Goal: Task Accomplishment & Management: Manage account settings

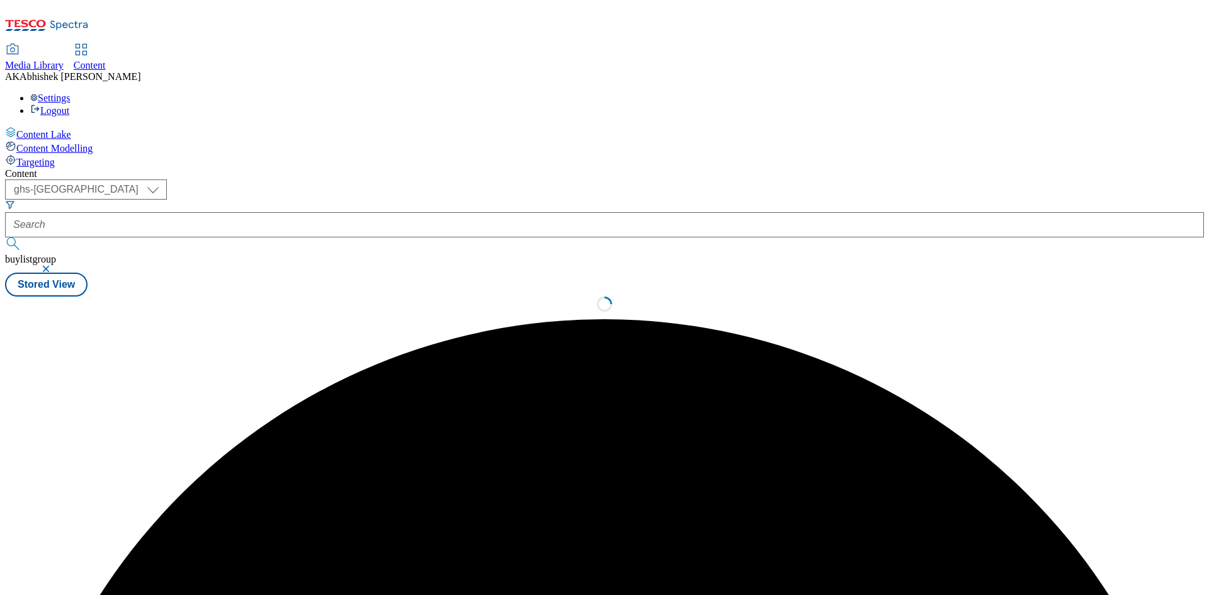
select select "ghs-[GEOGRAPHIC_DATA]"
click at [5, 237] on button "submit" at bounding box center [14, 243] width 18 height 13
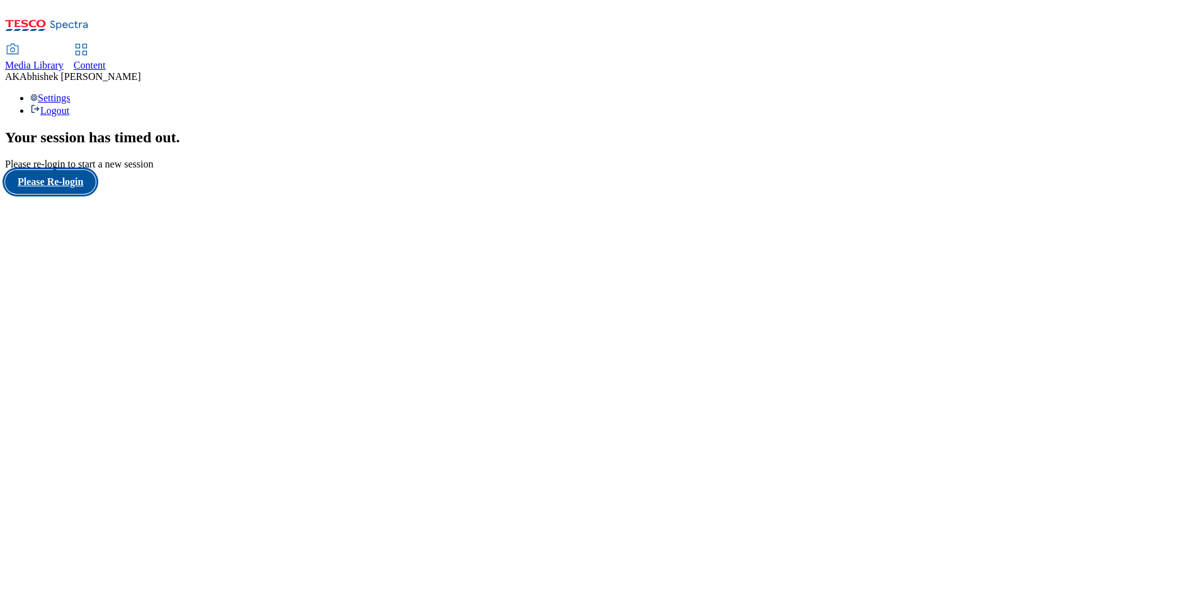
drag, startPoint x: 66, startPoint y: 366, endPoint x: 82, endPoint y: 369, distance: 16.1
click at [67, 194] on button "Please Re-login" at bounding box center [50, 182] width 91 height 24
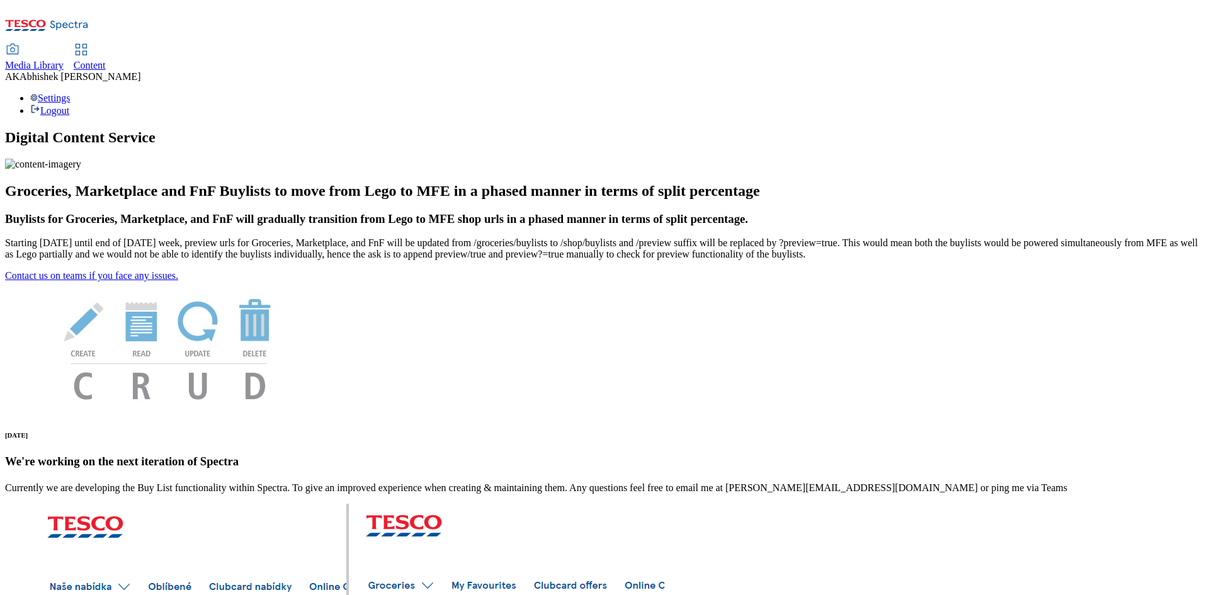
drag, startPoint x: 297, startPoint y: 24, endPoint x: 378, endPoint y: 19, distance: 81.4
click at [106, 60] on span "Content" at bounding box center [90, 65] width 32 height 11
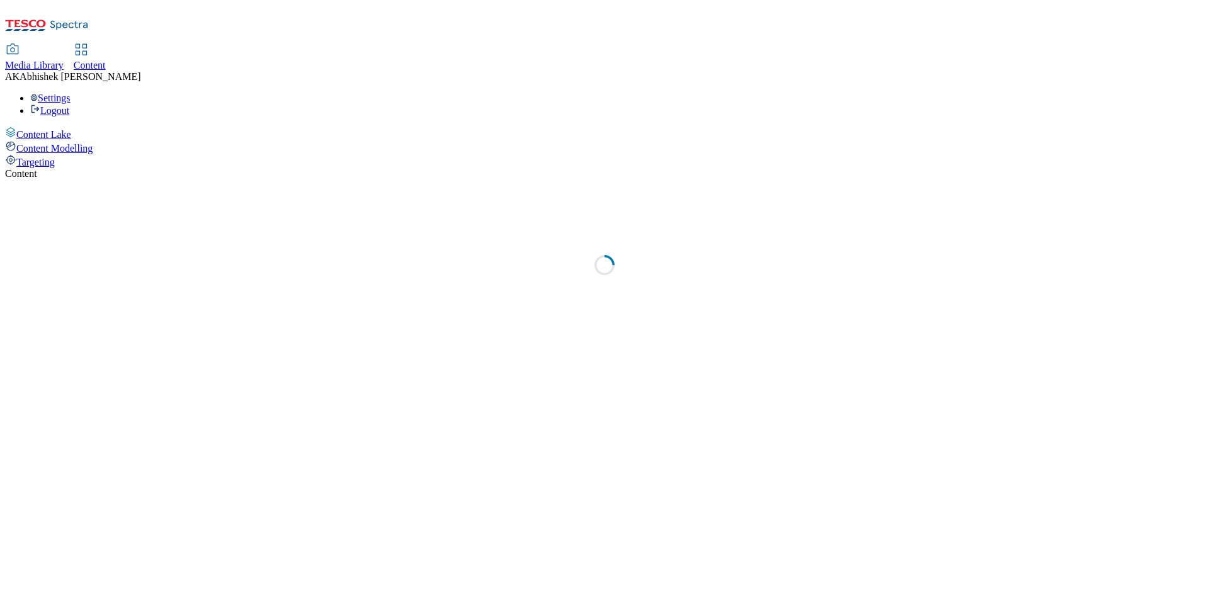
select select "ghs-uk"
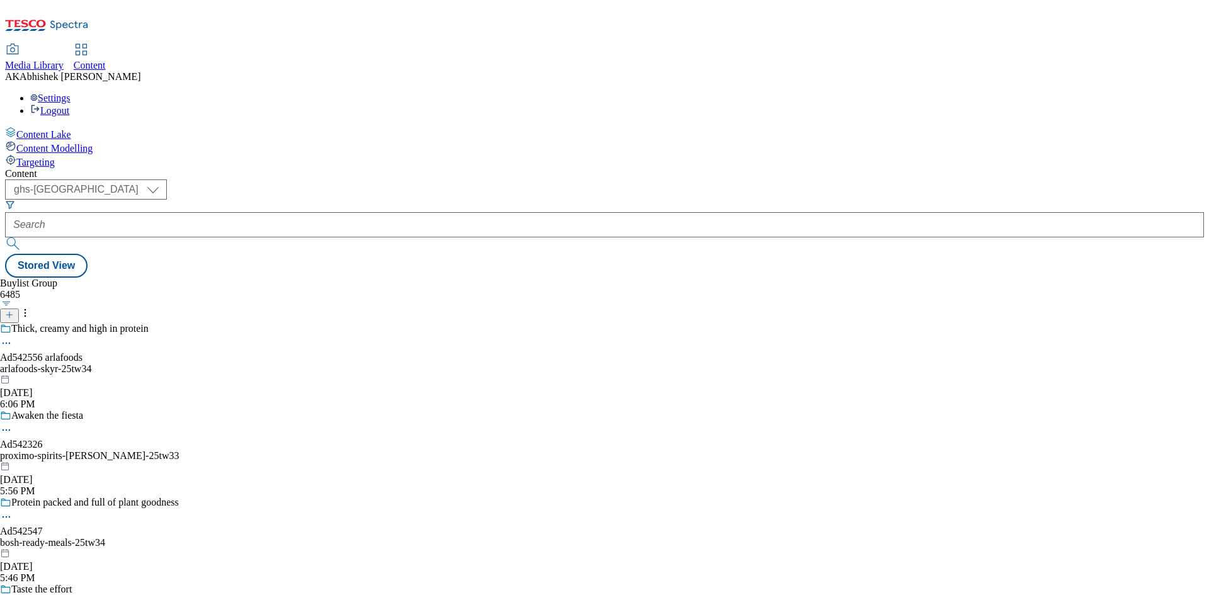
click at [310, 323] on div "Thick, creamy and high in protein Ad542556 arlafoods arlafoods-skyr-25tw34 Oct …" at bounding box center [155, 366] width 310 height 87
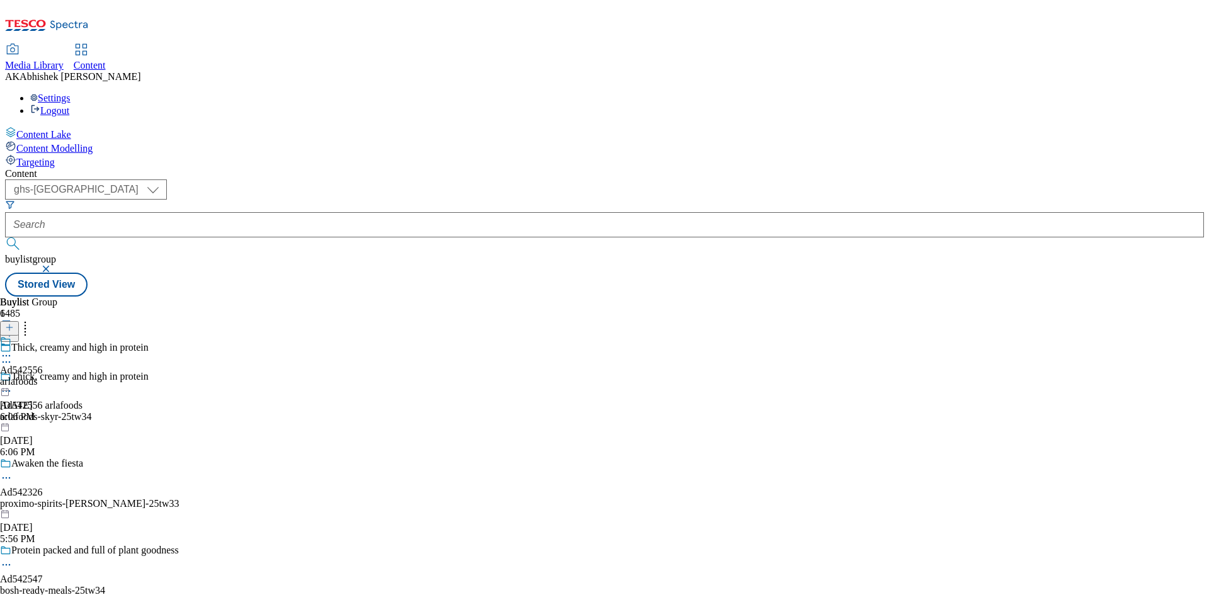
click at [4, 390] on circle at bounding box center [4, 391] width 2 height 2
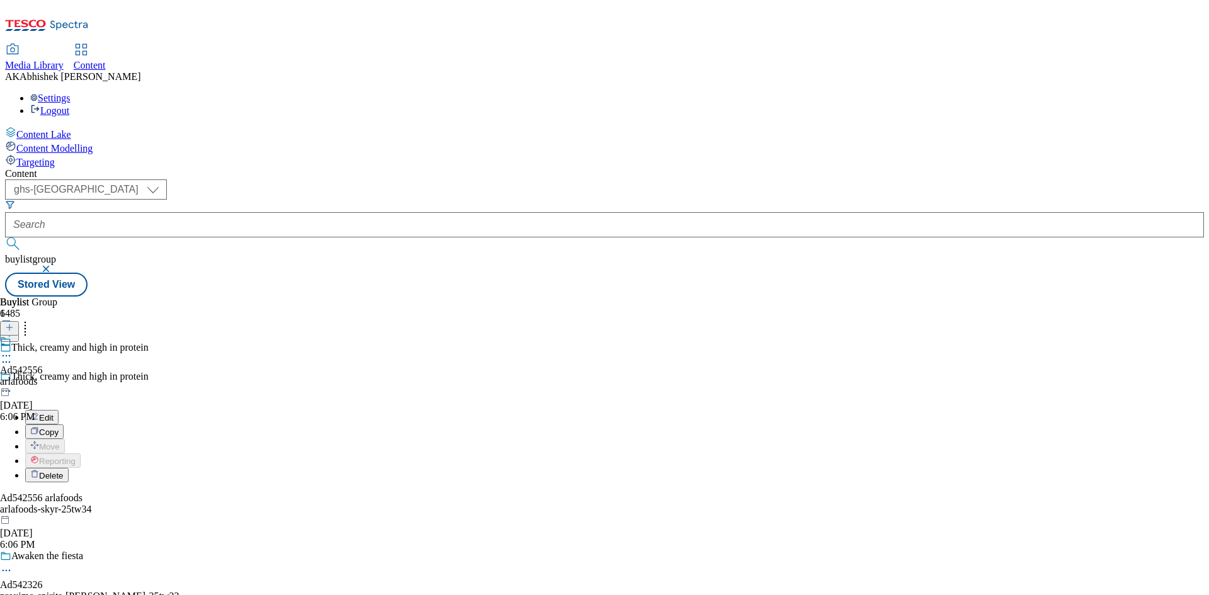
click at [54, 413] on span "Edit" at bounding box center [46, 417] width 14 height 9
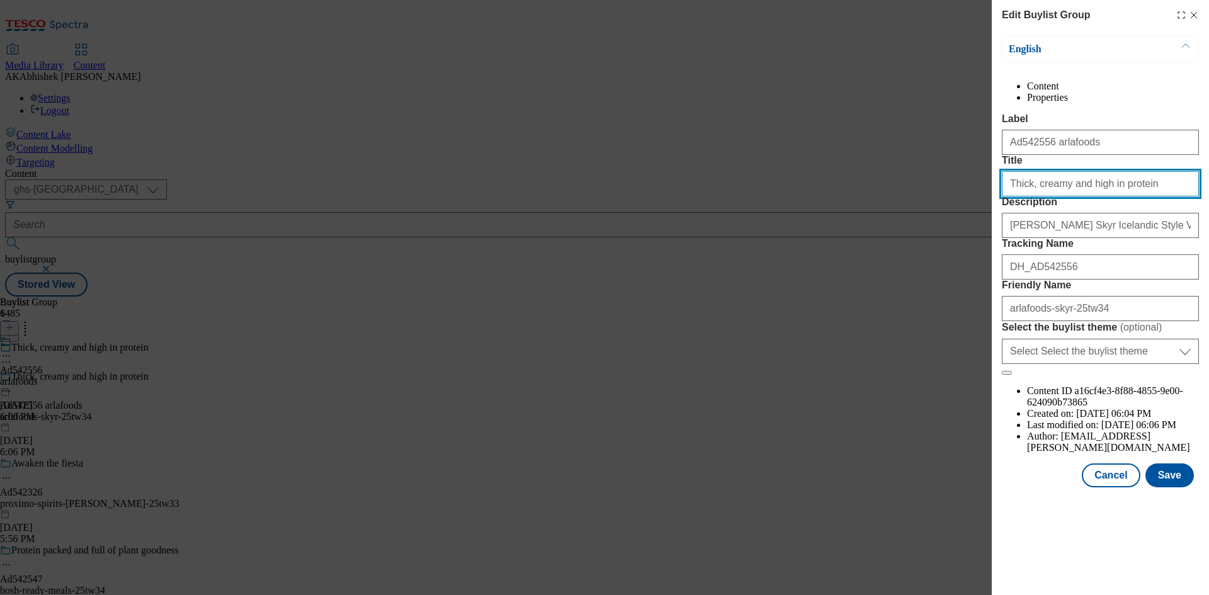
drag, startPoint x: 1145, startPoint y: 232, endPoint x: 814, endPoint y: 225, distance: 330.6
click at [812, 227] on div "Edit Buylist Group English Content Properties Label Ad542556 arlafoods Title Th…" at bounding box center [604, 297] width 1209 height 595
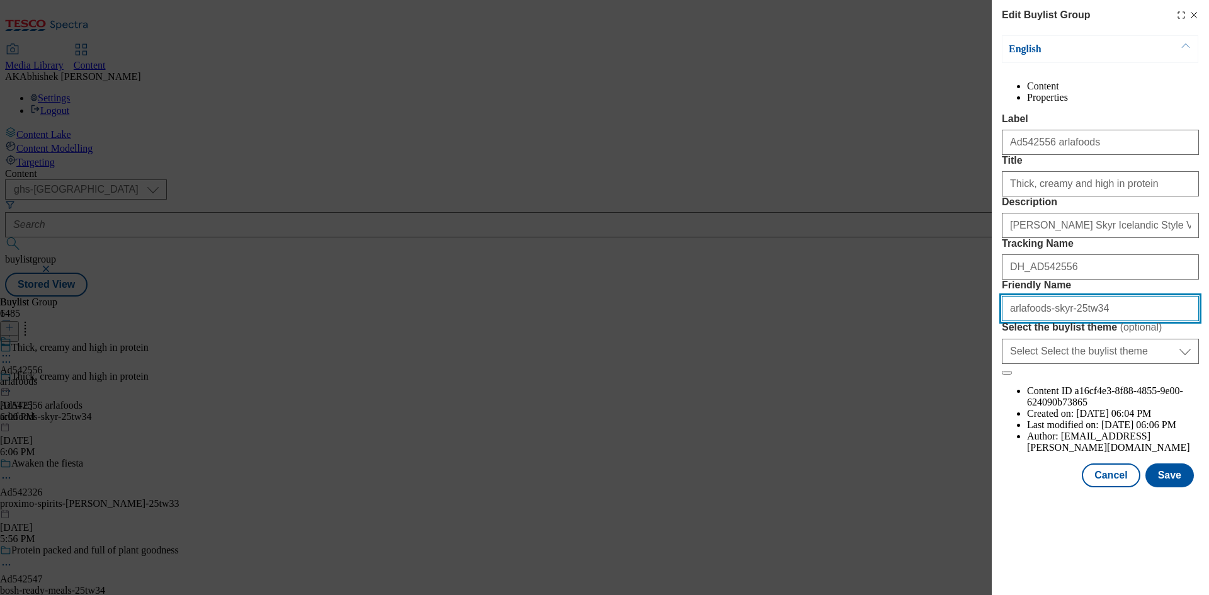
drag, startPoint x: 1022, startPoint y: 424, endPoint x: 1120, endPoint y: 467, distance: 106.8
click at [1022, 321] on input "arlafoods-skyr-25tw34" at bounding box center [1100, 308] width 197 height 25
type input "arla-foods-skyr-25tw34"
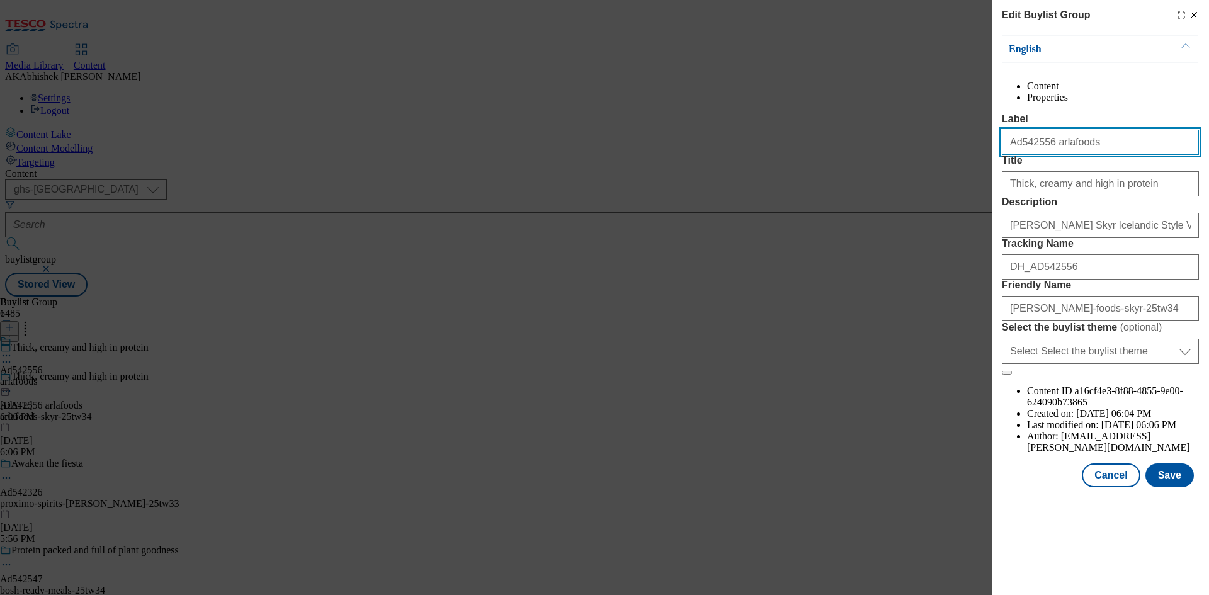
click at [1058, 155] on input "Ad542556 arlafoods" at bounding box center [1100, 142] width 197 height 25
type input "Ad542556 arla-foods"
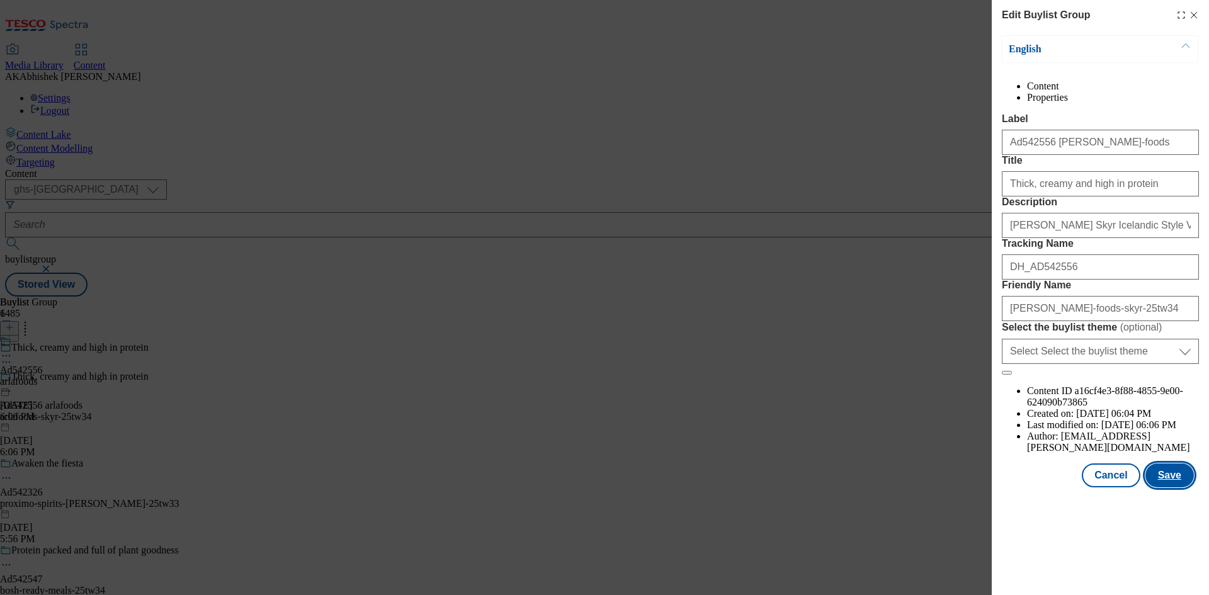
click at [1172, 487] on button "Save" at bounding box center [1169, 475] width 48 height 24
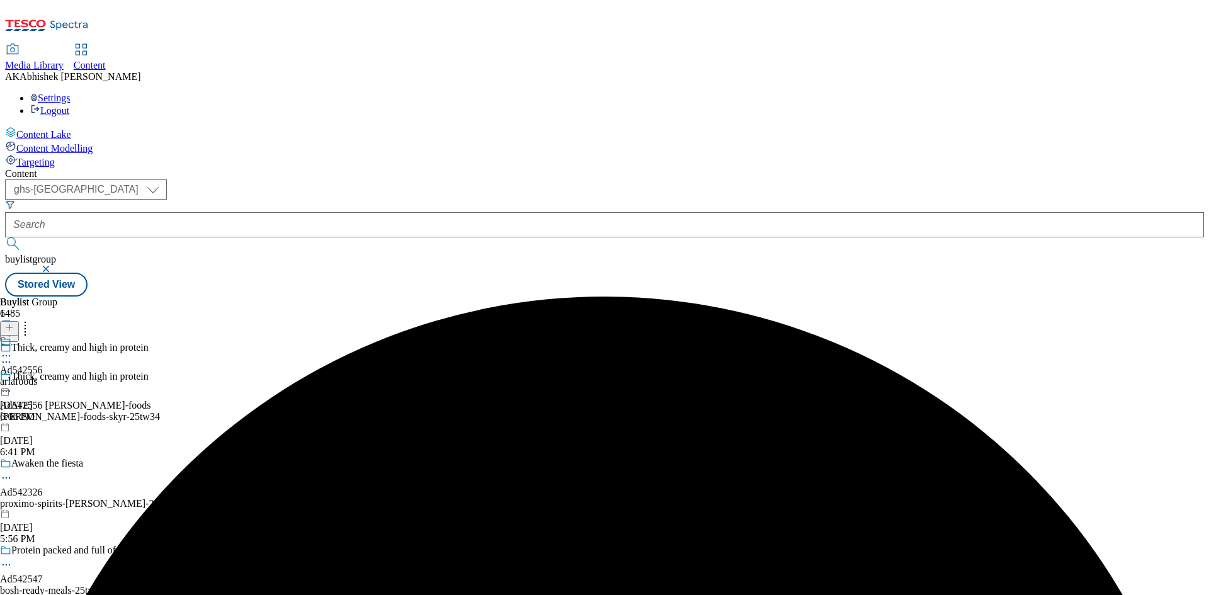
click at [4, 355] on circle at bounding box center [4, 356] width 2 height 2
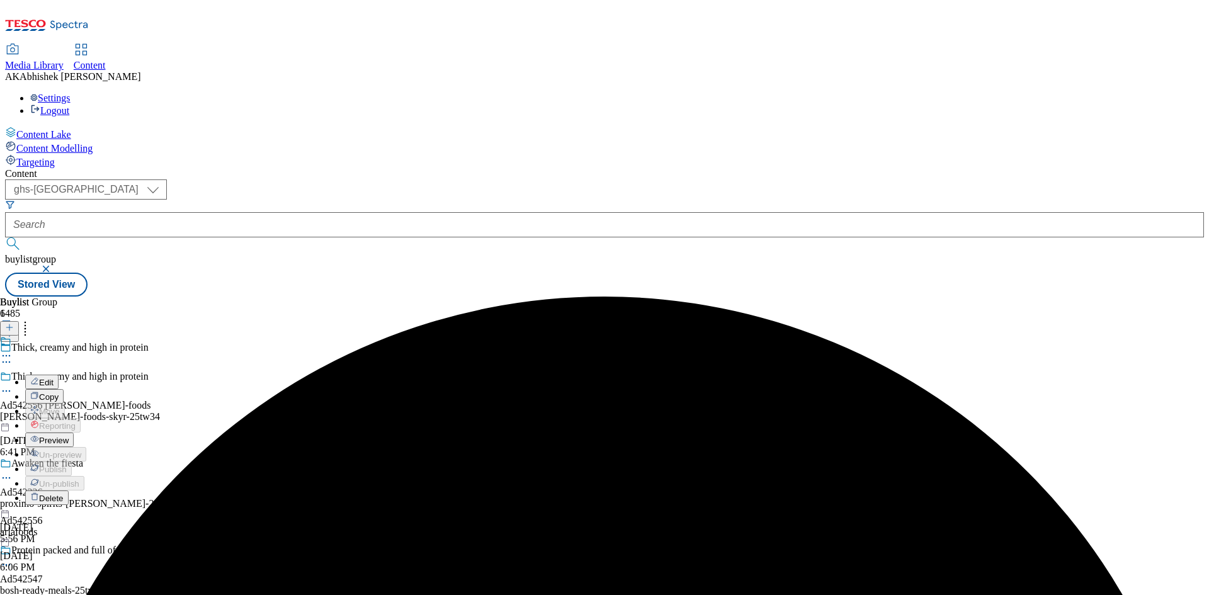
click at [59, 375] on button "Edit" at bounding box center [41, 382] width 33 height 14
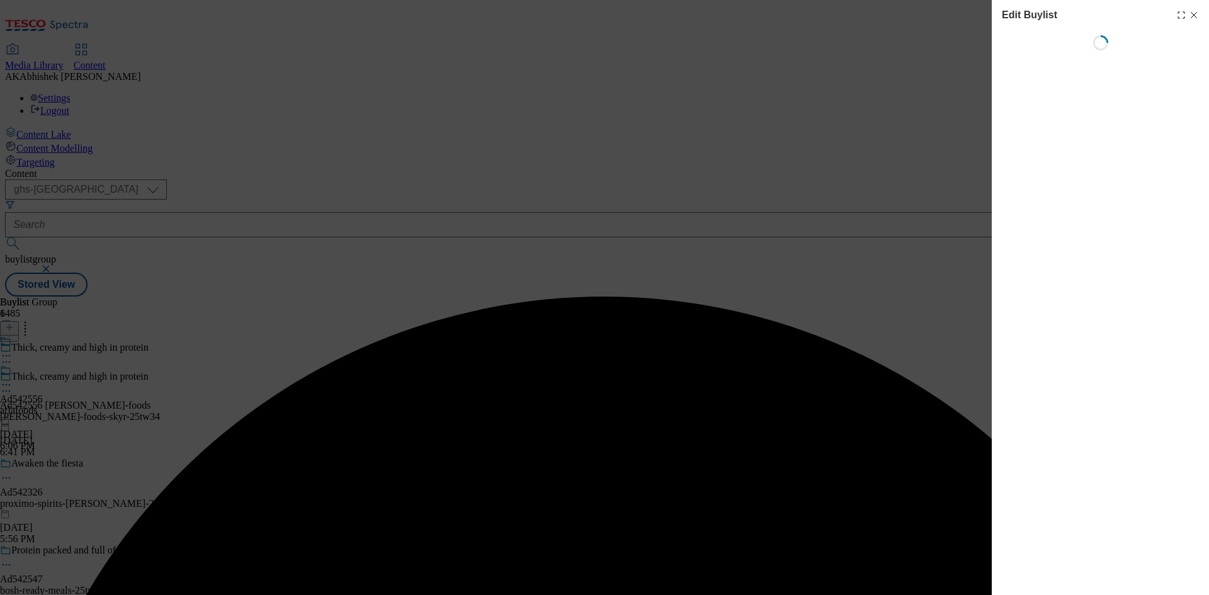
select select "tactical"
select select "dunnhumby"
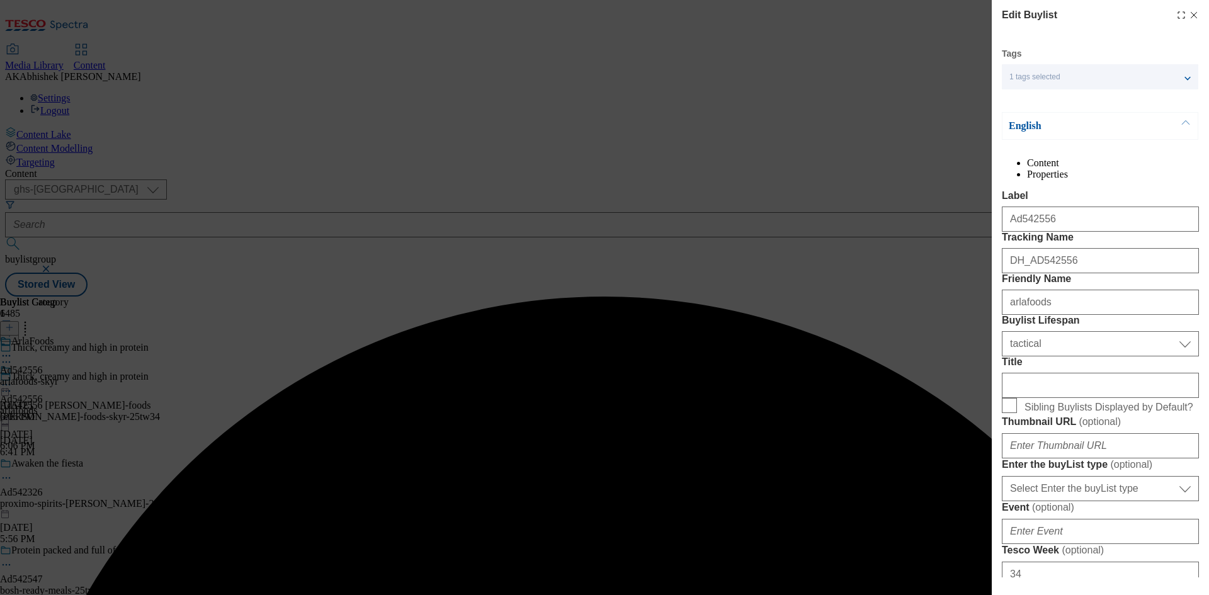
select select "Banner"
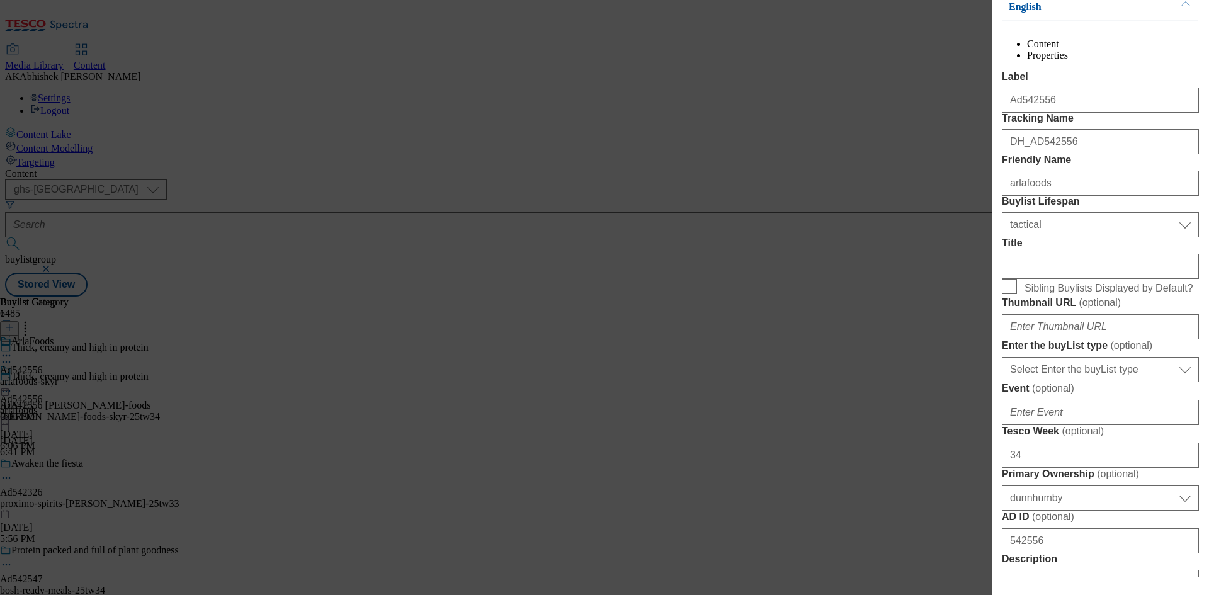
scroll to position [126, 0]
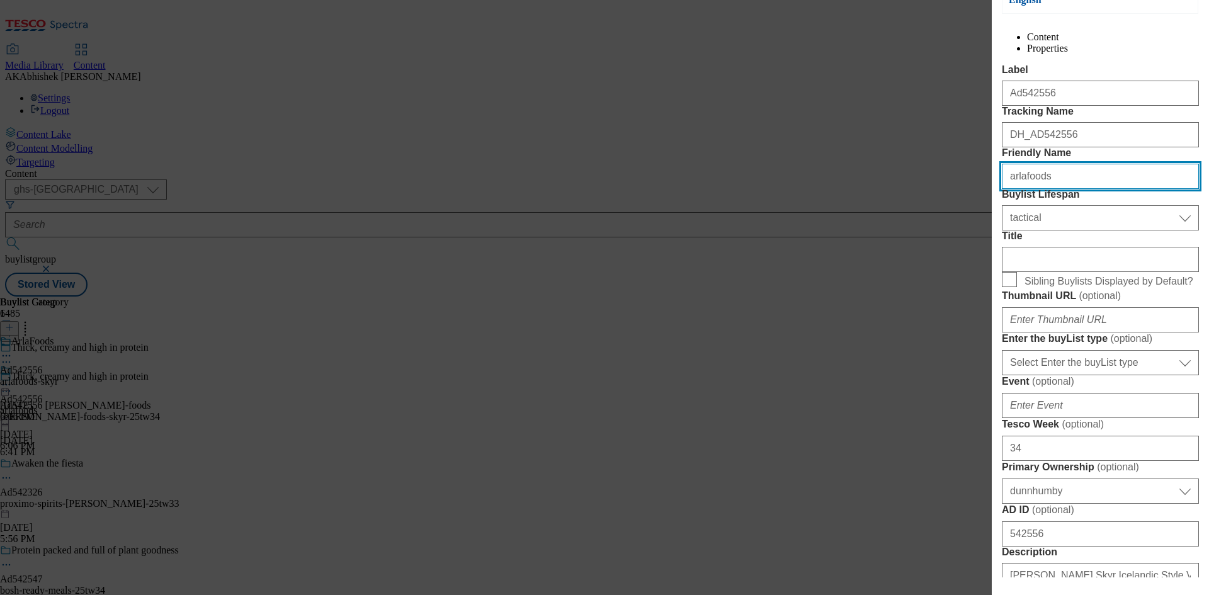
click at [1020, 189] on input "arlafoods" at bounding box center [1100, 176] width 197 height 25
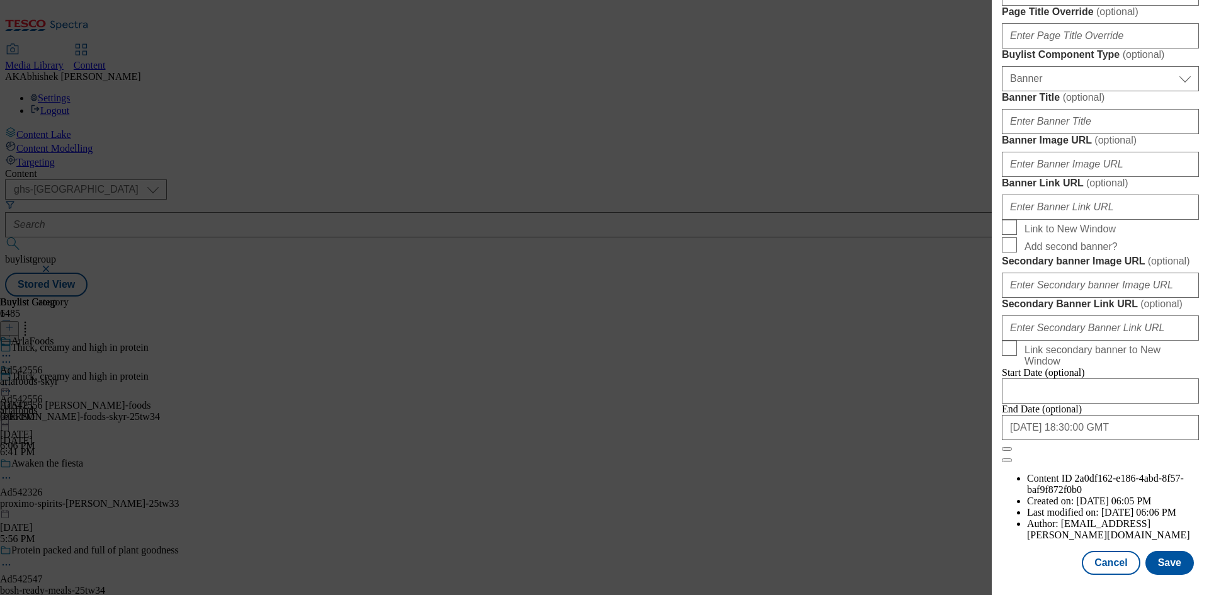
scroll to position [1237, 0]
type input "arla-foods"
click at [1127, 440] on input "2026-01-02 18:30:00 GMT" at bounding box center [1100, 427] width 197 height 25
select select "2026"
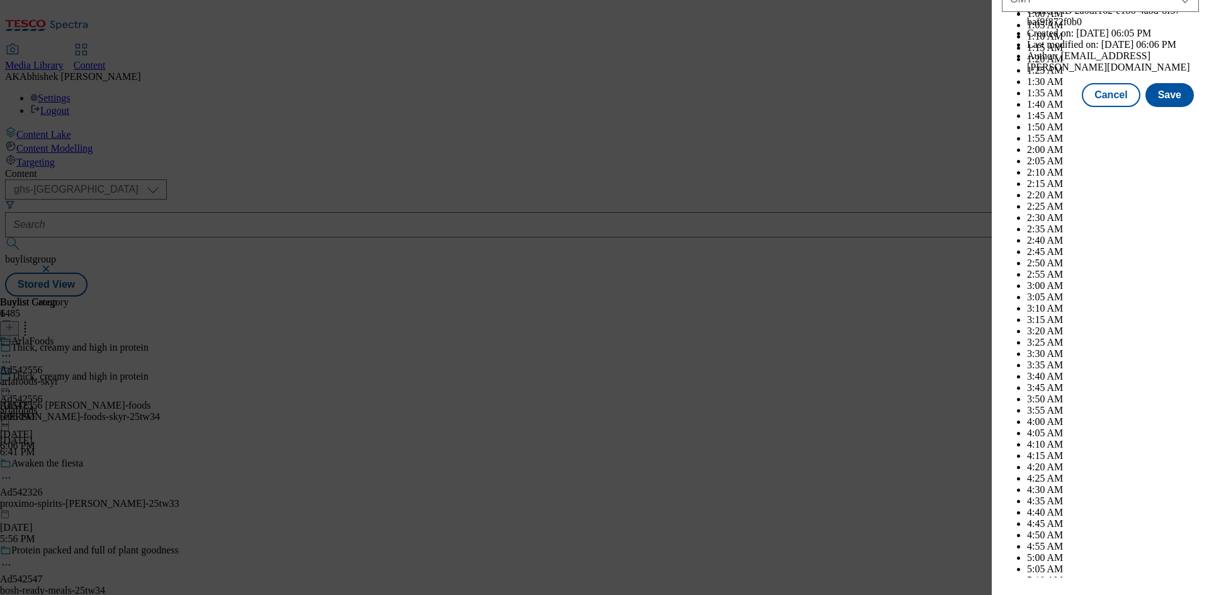
scroll to position [5165, 0]
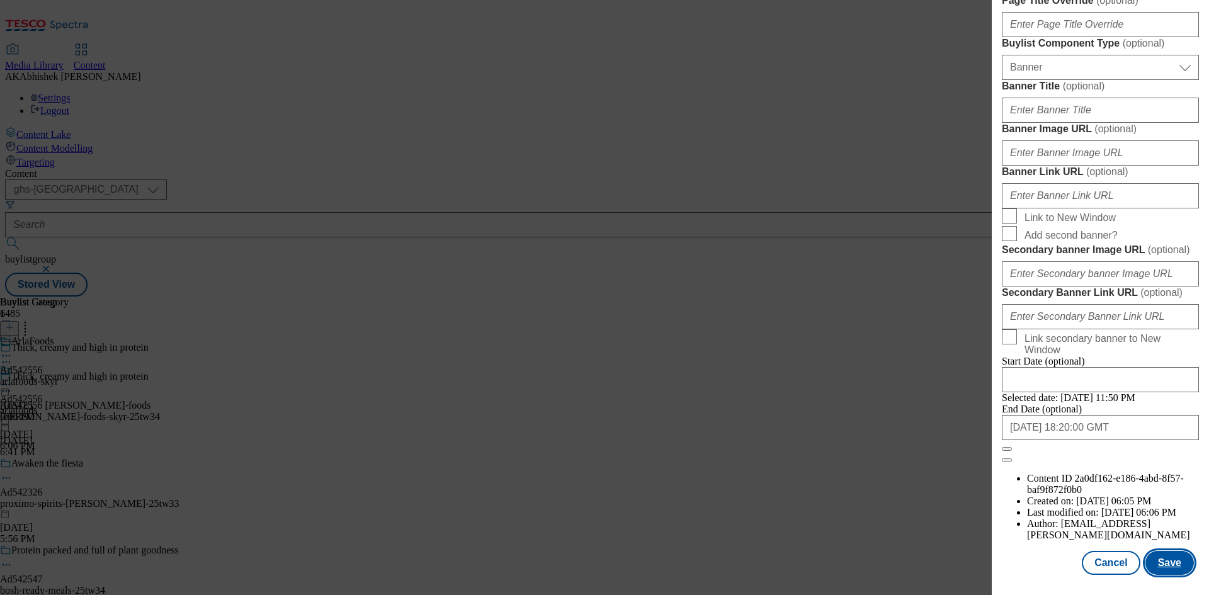
click at [1171, 562] on button "Save" at bounding box center [1169, 563] width 48 height 24
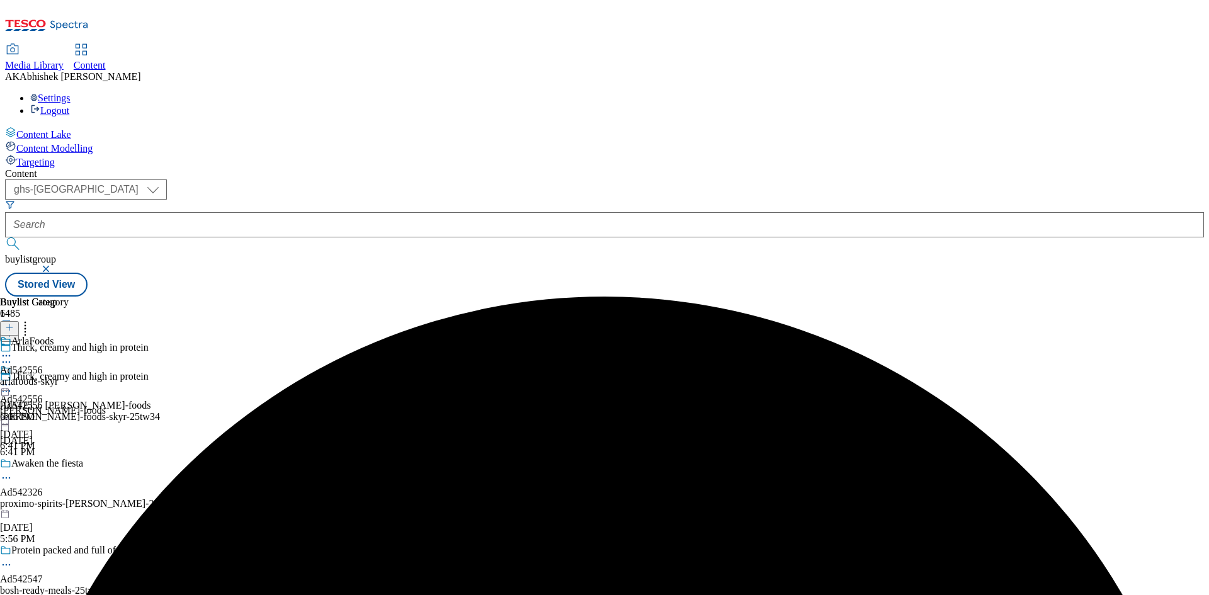
click at [13, 349] on icon at bounding box center [6, 355] width 13 height 13
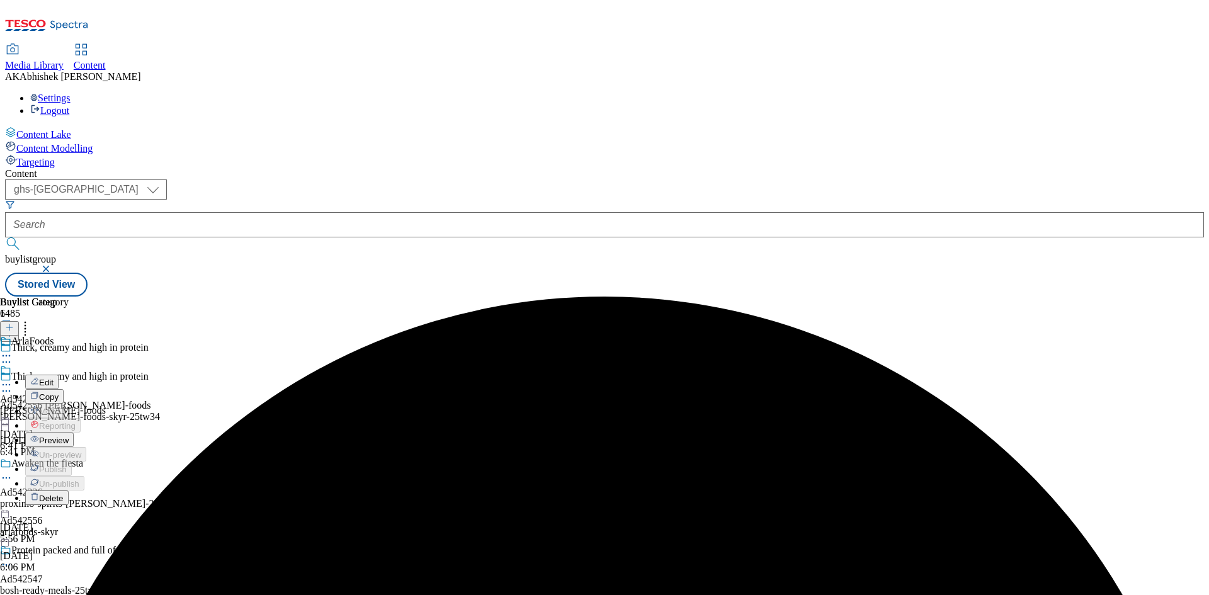
click at [54, 378] on span "Edit" at bounding box center [46, 382] width 14 height 9
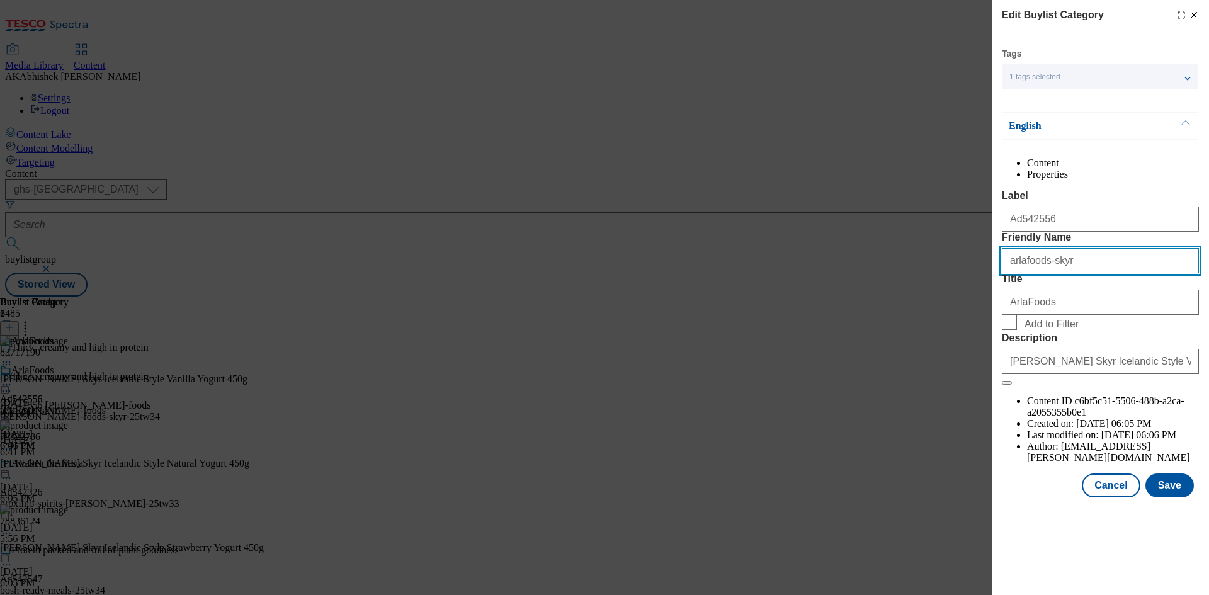
click at [1023, 273] on input "arlafoods-skyr" at bounding box center [1100, 260] width 197 height 25
type input "arla-foods-skyr"
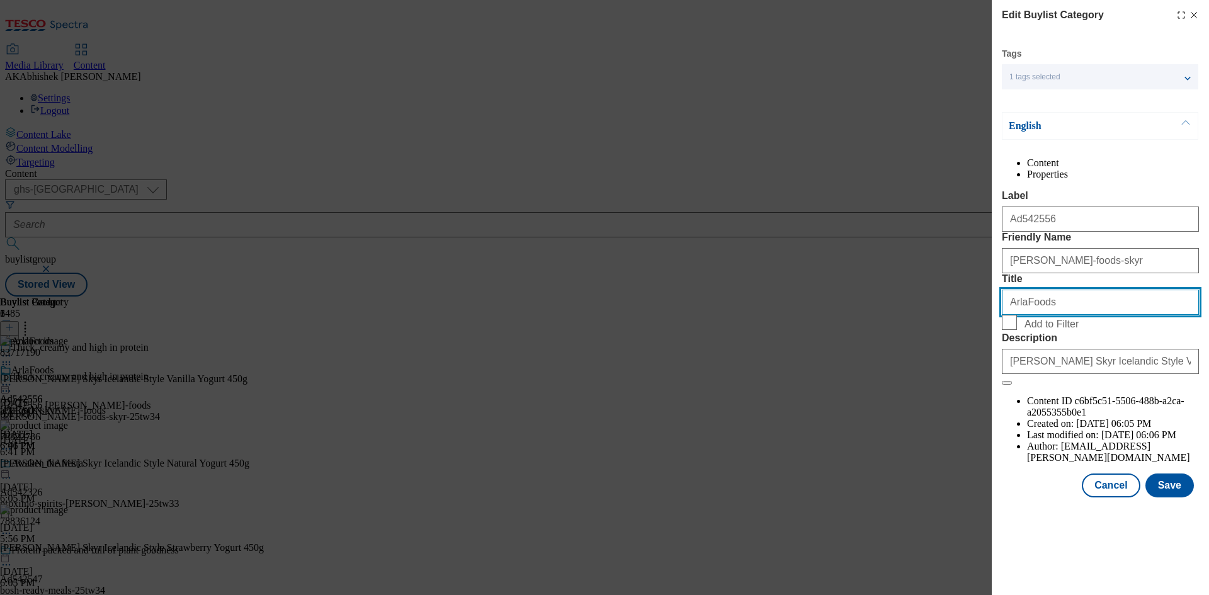
click at [1023, 315] on input "ArlaFoods" at bounding box center [1100, 302] width 197 height 25
type input "Arla Foods"
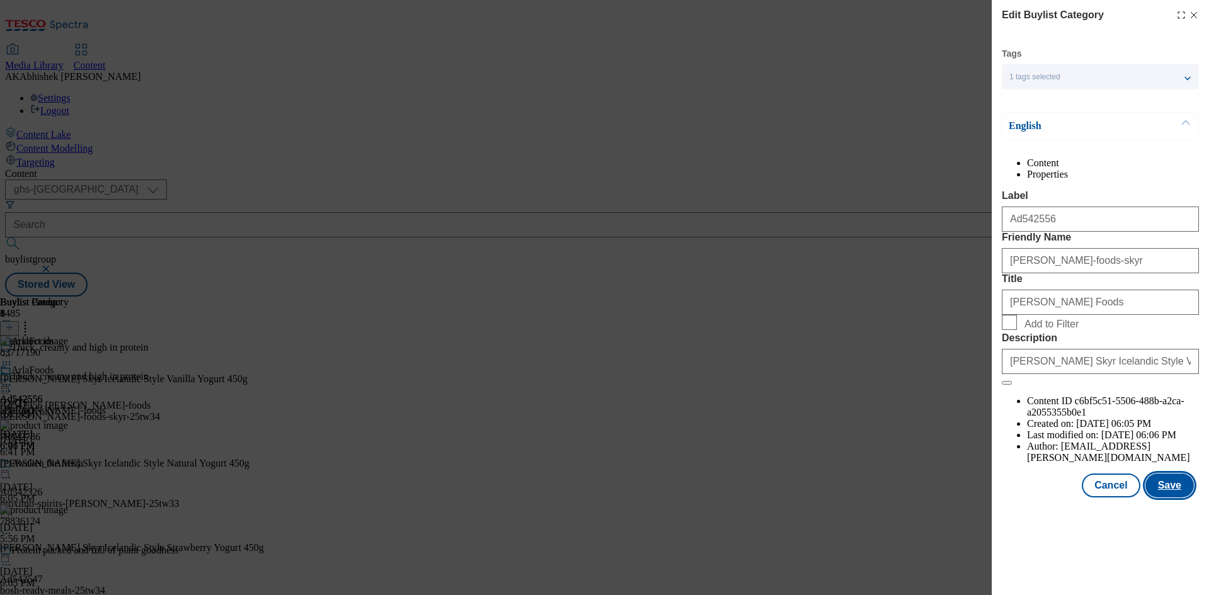
click at [1166, 497] on button "Save" at bounding box center [1169, 486] width 48 height 24
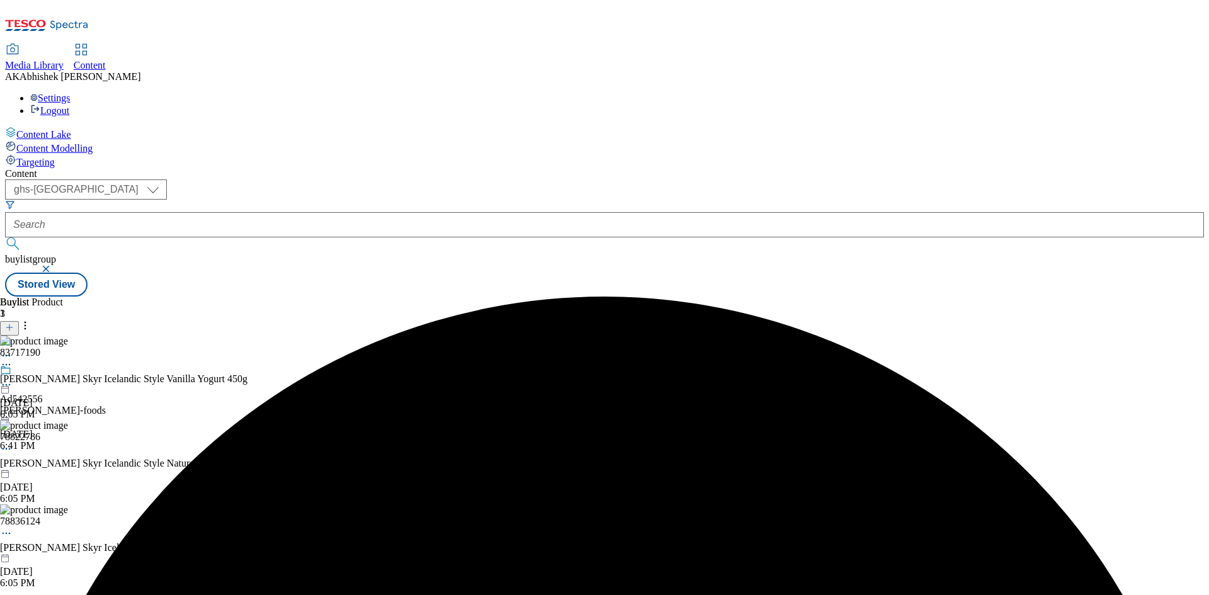
click at [106, 405] on div "arla-foods" at bounding box center [53, 410] width 106 height 11
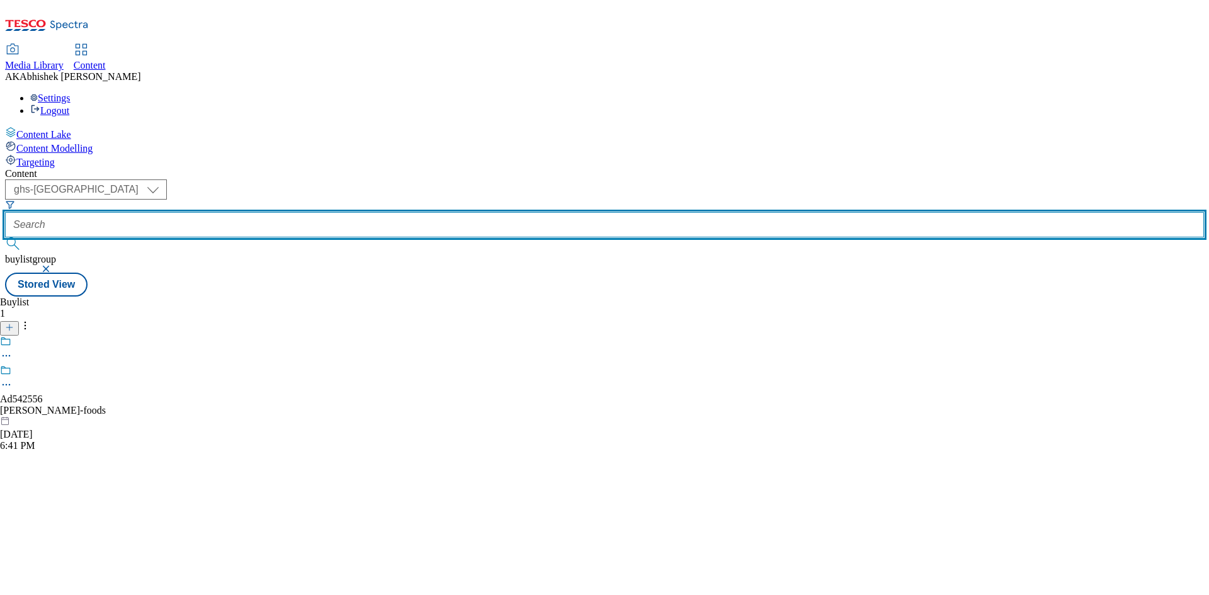
click at [318, 212] on input "text" at bounding box center [604, 224] width 1199 height 25
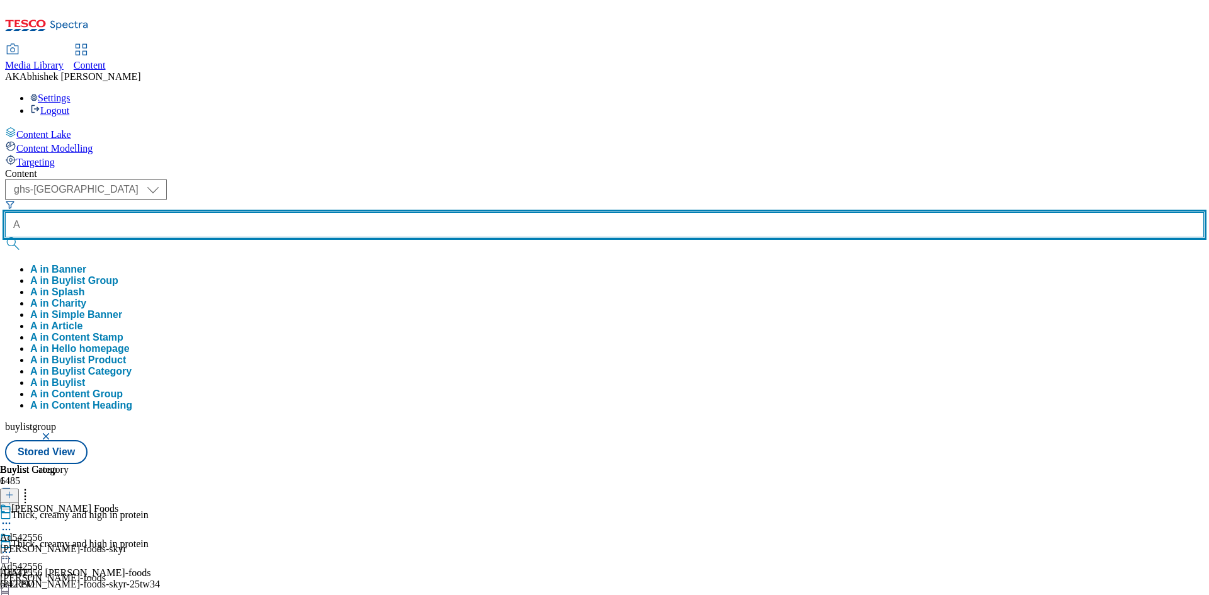
type input "A"
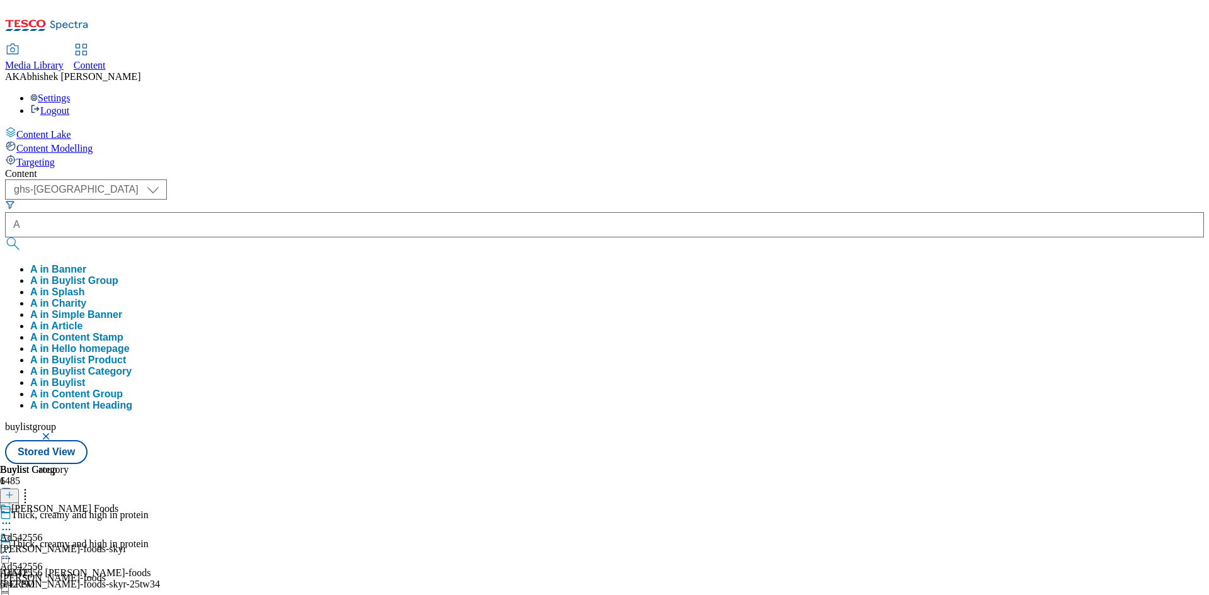
click at [620, 168] on div "Content ( optional ) ghs-roi ghs-uk ghs-uk A A in Banner A in Buylist Group A i…" at bounding box center [604, 316] width 1199 height 296
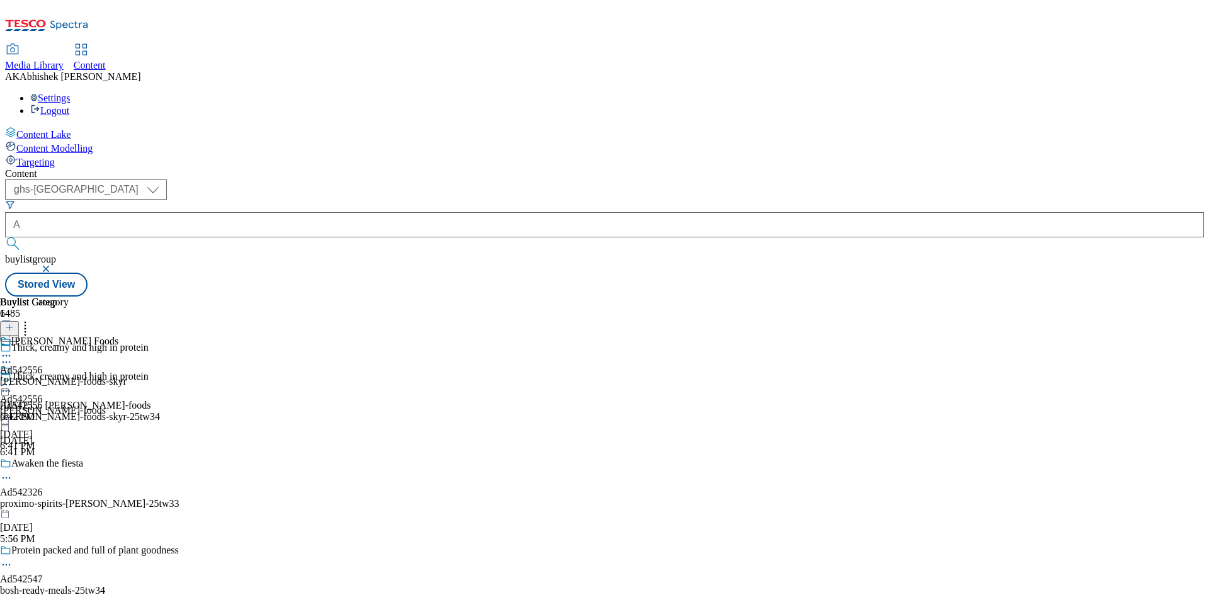
click at [13, 349] on icon at bounding box center [6, 355] width 13 height 13
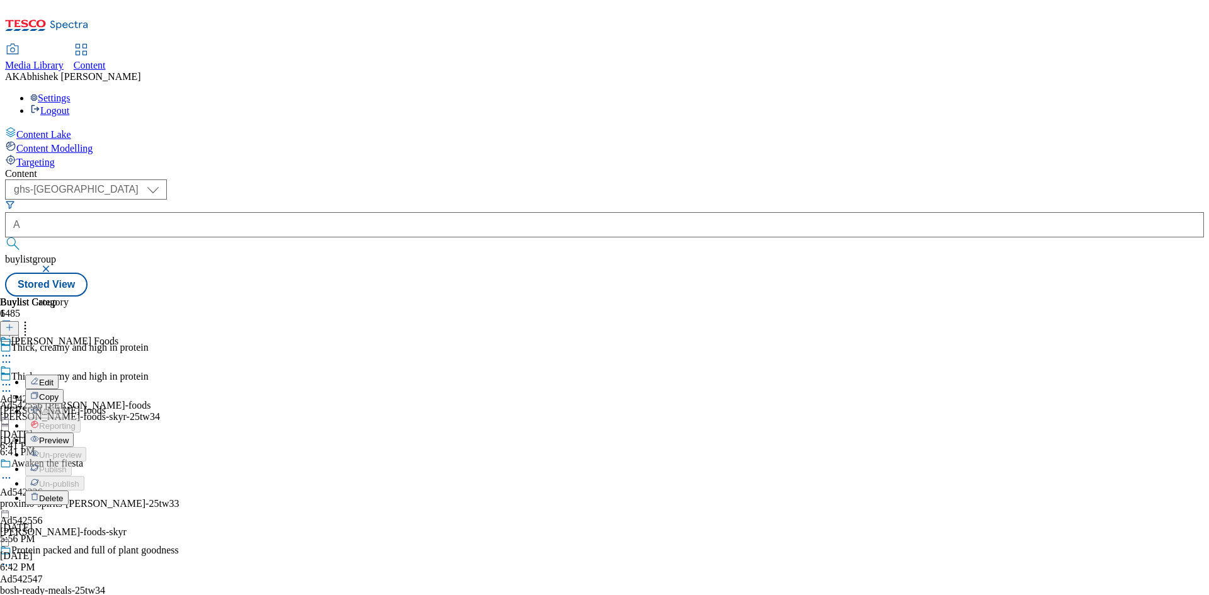
click at [118, 336] on div "Arla Foods" at bounding box center [64, 341] width 107 height 11
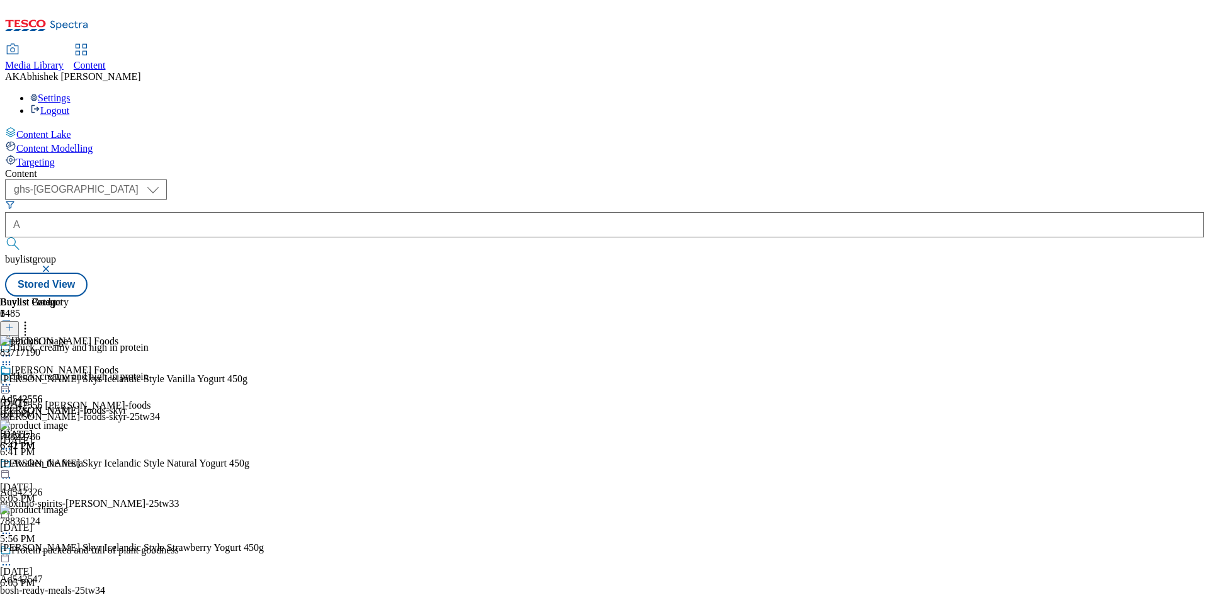
click at [127, 365] on div "Arla Foods Ad542556 arla-foods-skyr Oct 9, 2025 6:42 PM" at bounding box center [63, 408] width 127 height 87
click at [13, 378] on icon at bounding box center [6, 384] width 13 height 13
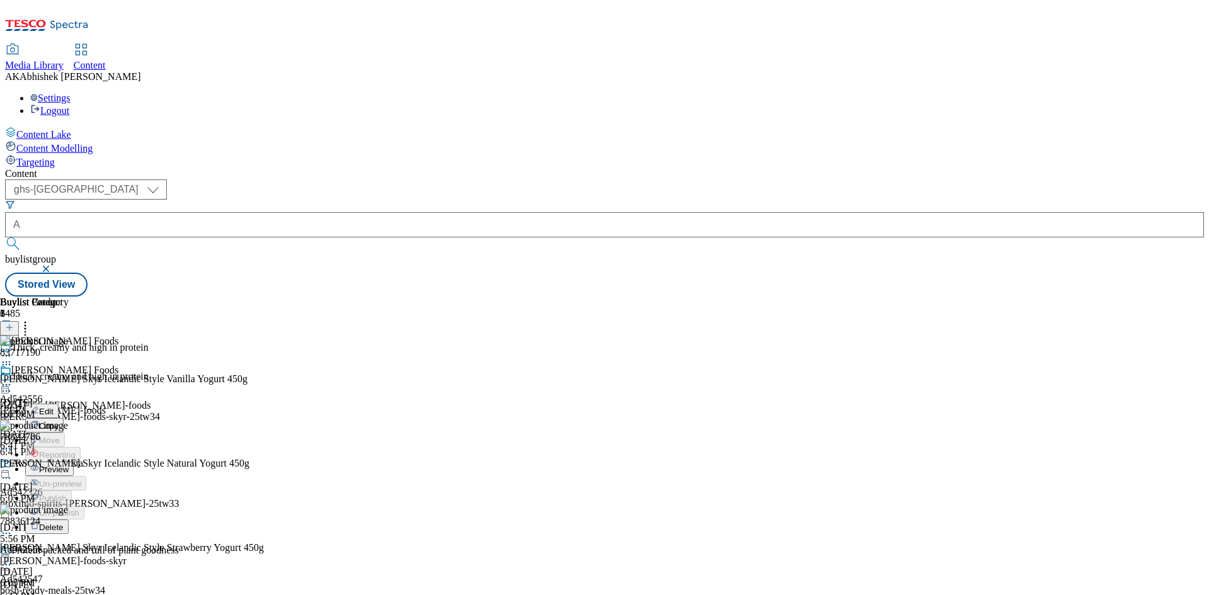
click at [69, 465] on span "Preview" at bounding box center [54, 469] width 30 height 9
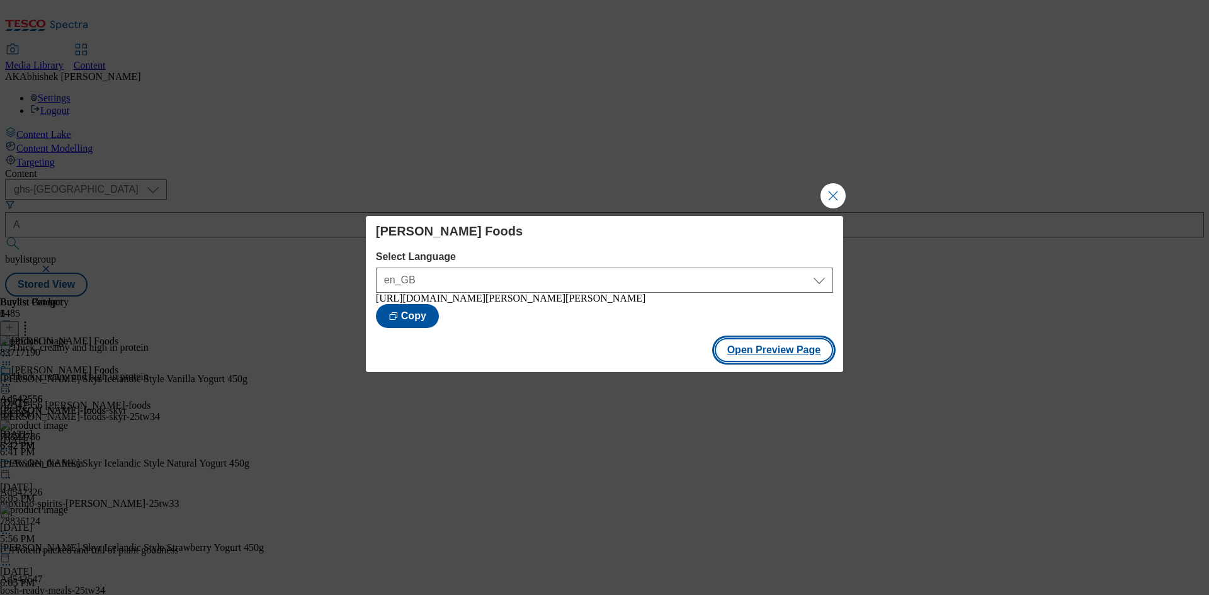
click at [790, 361] on button "Open Preview Page" at bounding box center [774, 350] width 119 height 24
click at [825, 196] on button "Close Modal" at bounding box center [832, 195] width 25 height 25
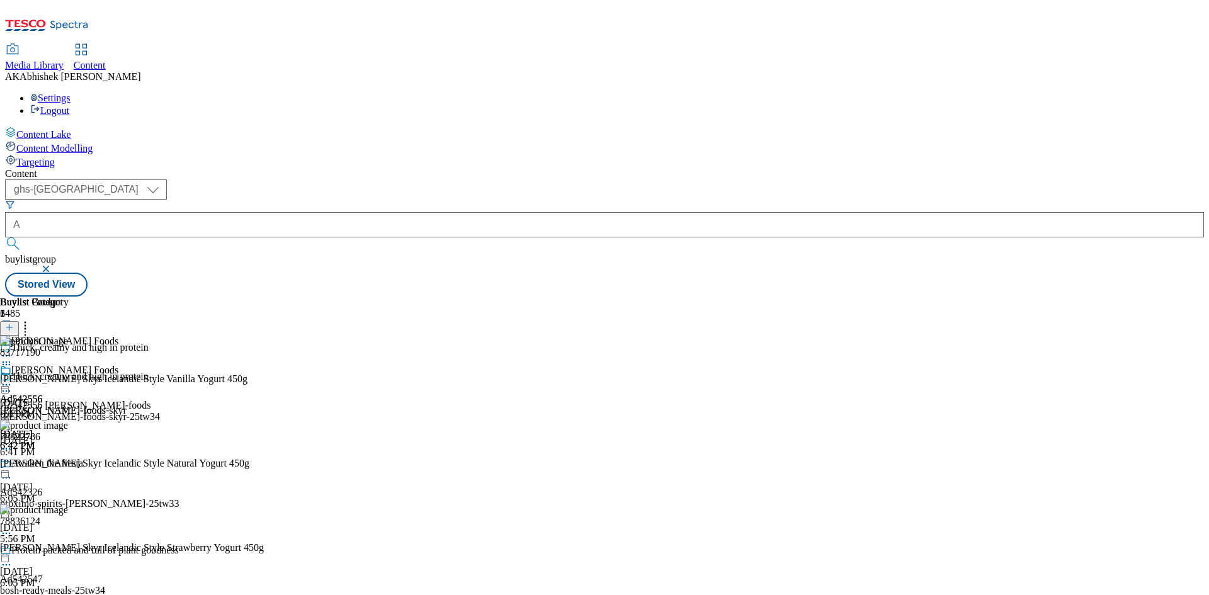
click at [127, 365] on div "Arla Foods Ad542556 arla-foods-skyr Oct 9, 2025 6:42 PM" at bounding box center [63, 408] width 127 height 87
click at [13, 378] on icon at bounding box center [6, 384] width 13 height 13
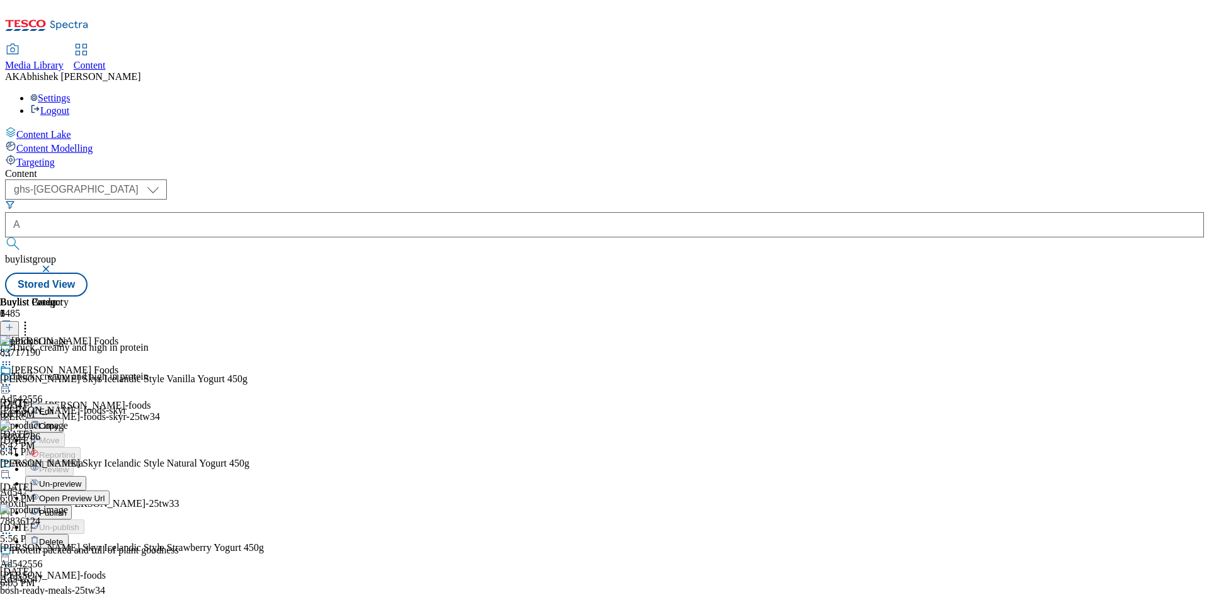
click at [110, 505] on li "Publish" at bounding box center [67, 512] width 84 height 14
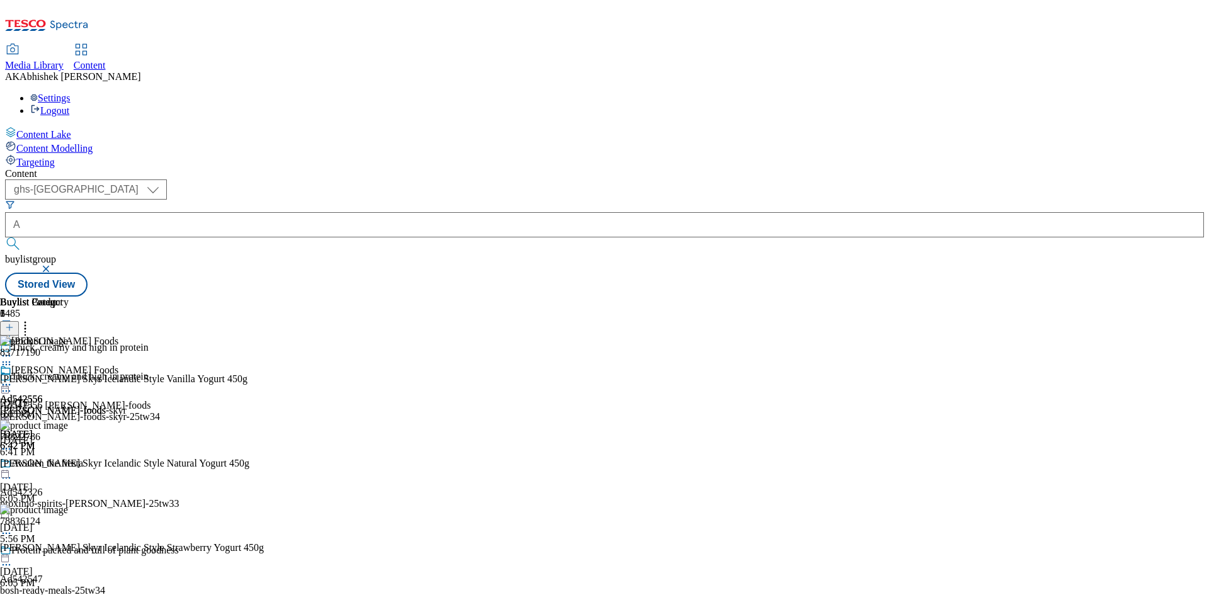
click at [13, 378] on icon at bounding box center [6, 384] width 13 height 13
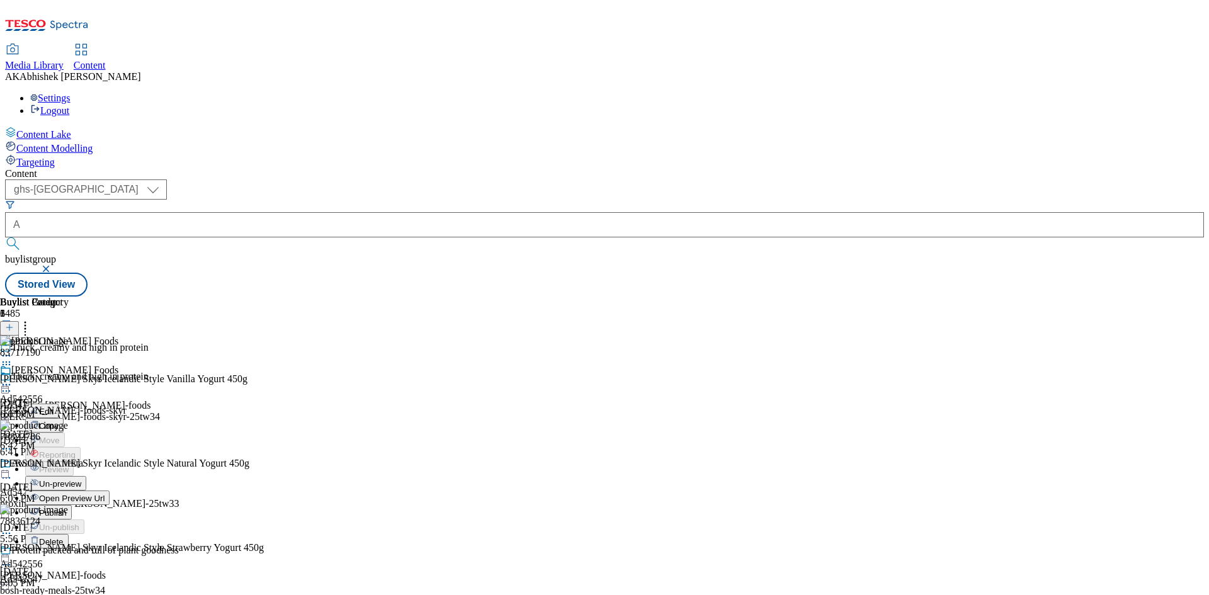
click at [110, 505] on li "Publish" at bounding box center [67, 512] width 84 height 14
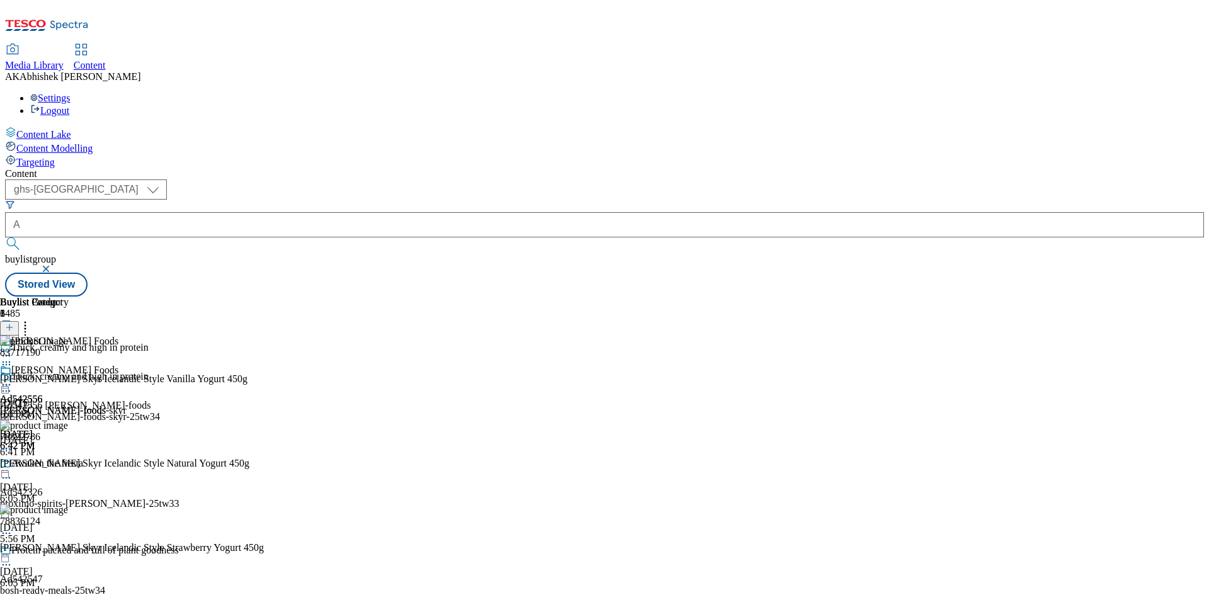
click at [13, 378] on icon at bounding box center [6, 384] width 13 height 13
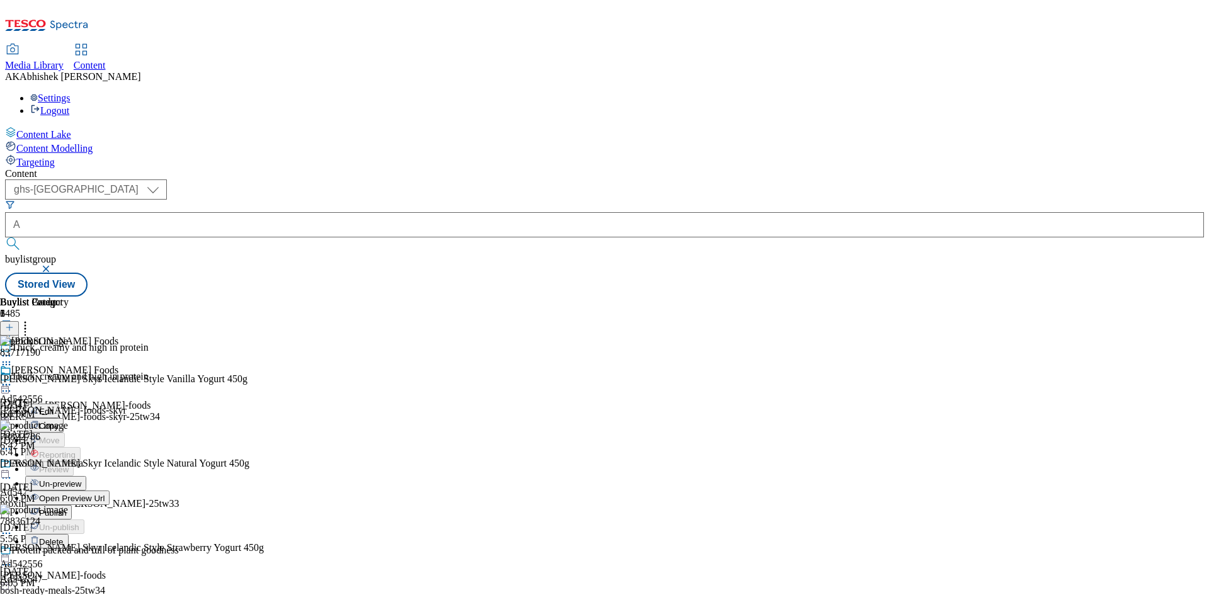
click at [67, 508] on span "Publish" at bounding box center [53, 512] width 28 height 9
